Goal: Navigation & Orientation: Find specific page/section

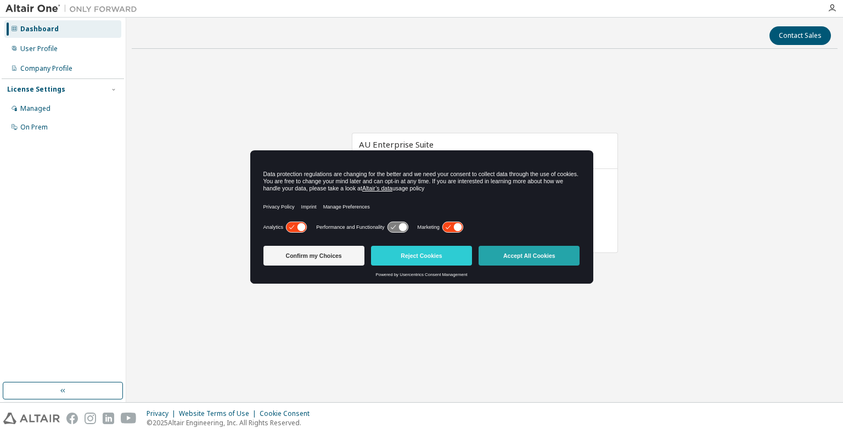
click at [511, 253] on button "Accept All Cookies" at bounding box center [528, 256] width 101 height 20
